Goal: Task Accomplishment & Management: Complete application form

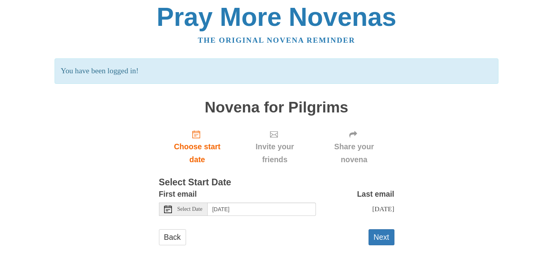
scroll to position [11, 0]
click at [274, 143] on span "Invite your friends" at bounding box center [274, 153] width 62 height 26
click at [274, 131] on icon at bounding box center [274, 135] width 8 height 8
click at [386, 237] on button "Next" at bounding box center [381, 238] width 26 height 16
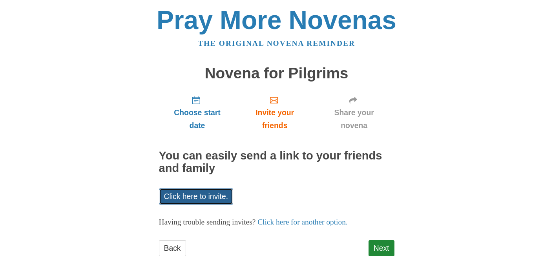
click at [207, 197] on link "Click here to invite." at bounding box center [196, 197] width 75 height 16
click at [383, 250] on link "Next" at bounding box center [381, 249] width 26 height 16
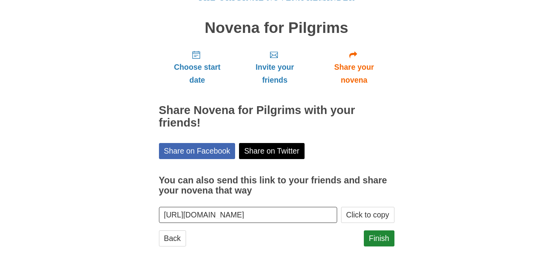
scroll to position [47, 0]
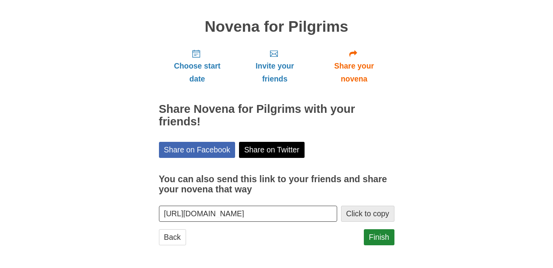
click at [367, 215] on button "Click to copy" at bounding box center [367, 214] width 53 height 16
click at [380, 238] on link "Finish" at bounding box center [379, 238] width 31 height 16
